Goal: Task Accomplishment & Management: Manage account settings

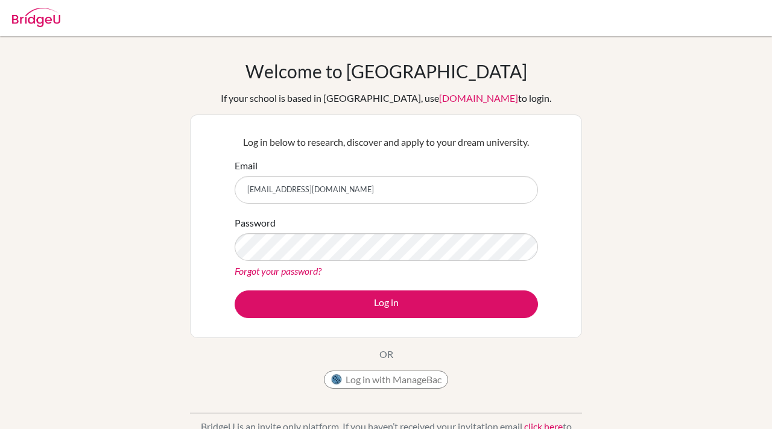
scroll to position [67, 0]
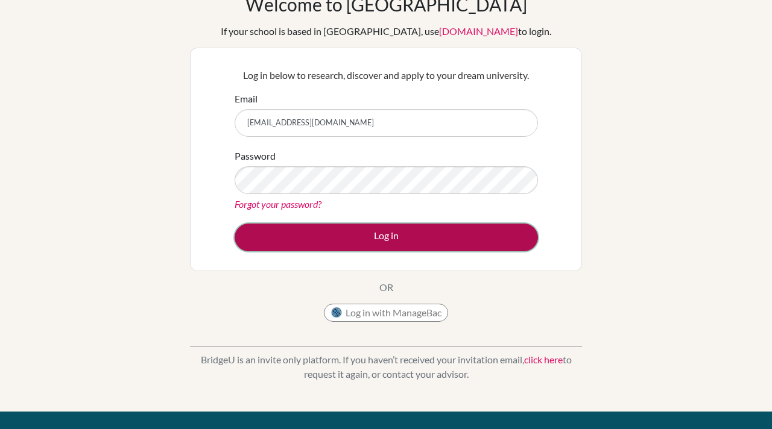
click at [301, 233] on button "Log in" at bounding box center [385, 238] width 303 height 28
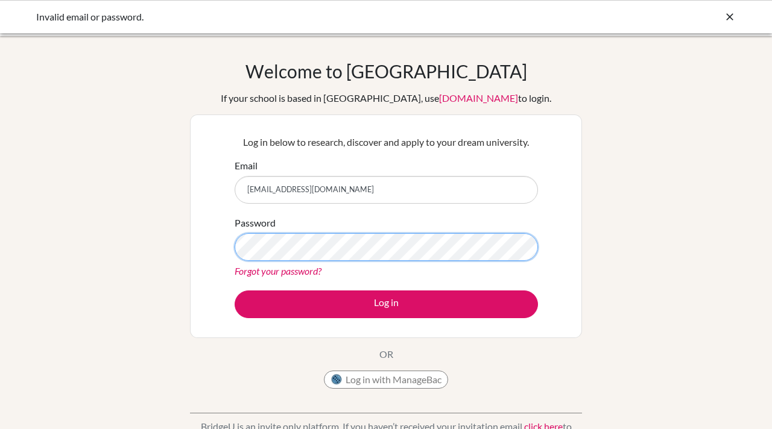
click at [234, 291] on button "Log in" at bounding box center [385, 305] width 303 height 28
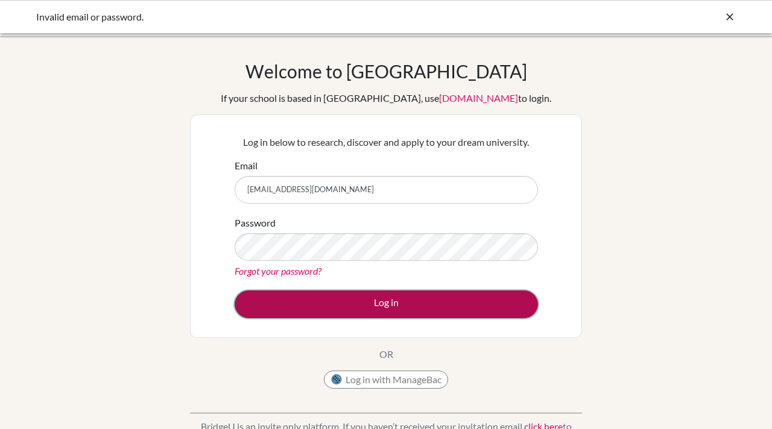
click at [472, 301] on button "Log in" at bounding box center [385, 305] width 303 height 28
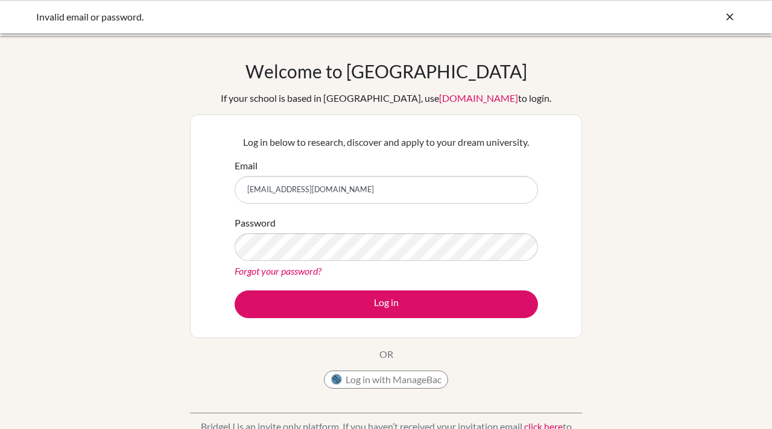
drag, startPoint x: 358, startPoint y: 192, endPoint x: 236, endPoint y: 186, distance: 122.6
click at [236, 186] on input "[EMAIL_ADDRESS][DOMAIN_NAME]" at bounding box center [385, 190] width 303 height 28
type input "[EMAIL_ADDRESS][DOMAIN_NAME]"
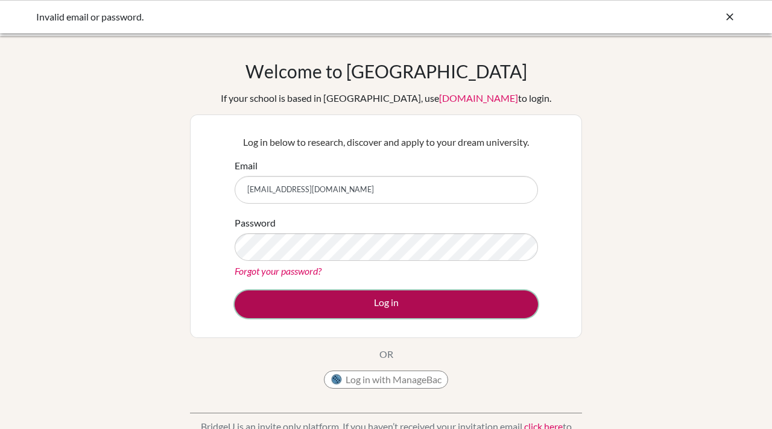
click at [344, 306] on button "Log in" at bounding box center [385, 305] width 303 height 28
